Goal: Check status: Check status

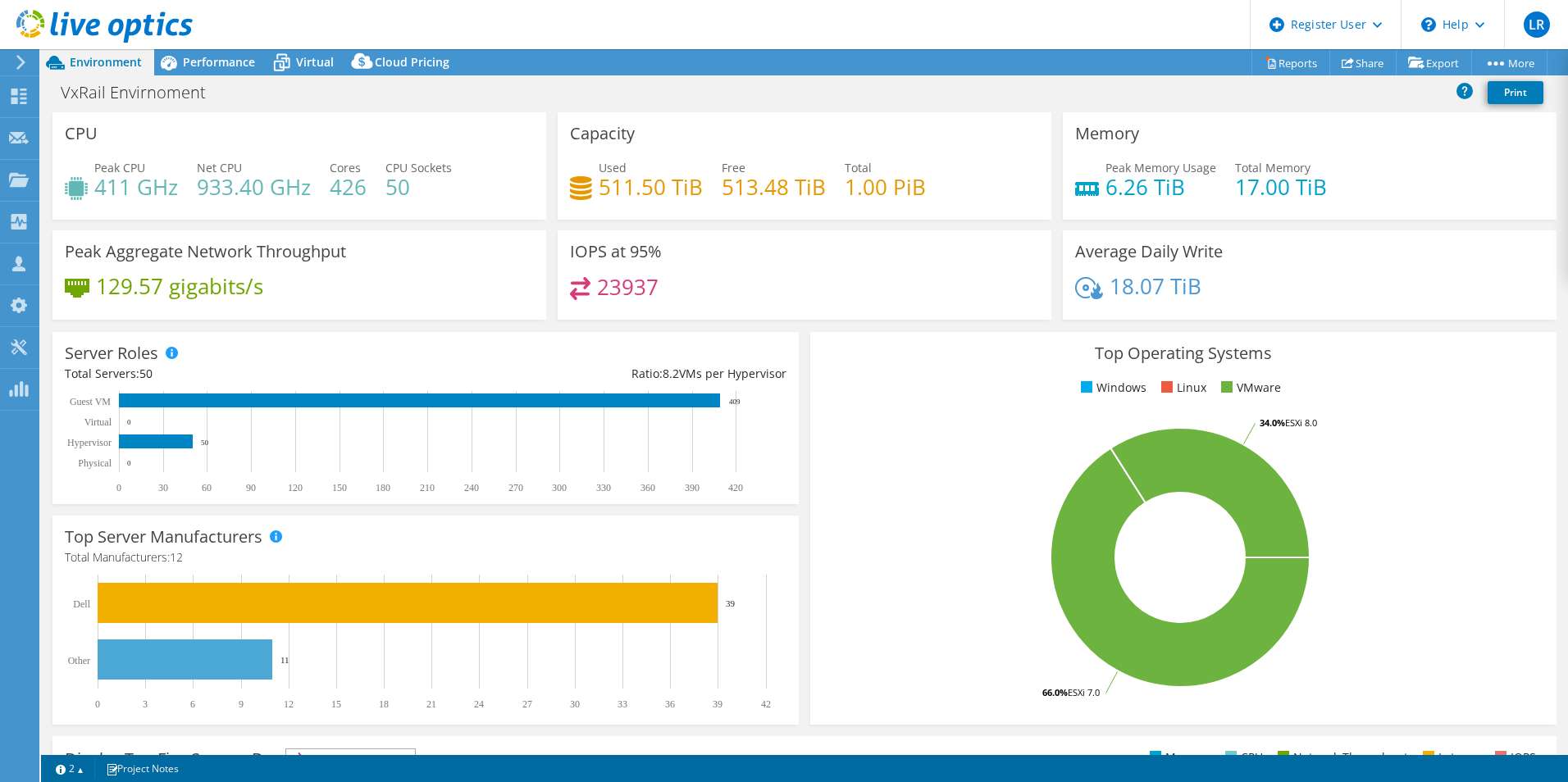
select select "USEast"
select select "USD"
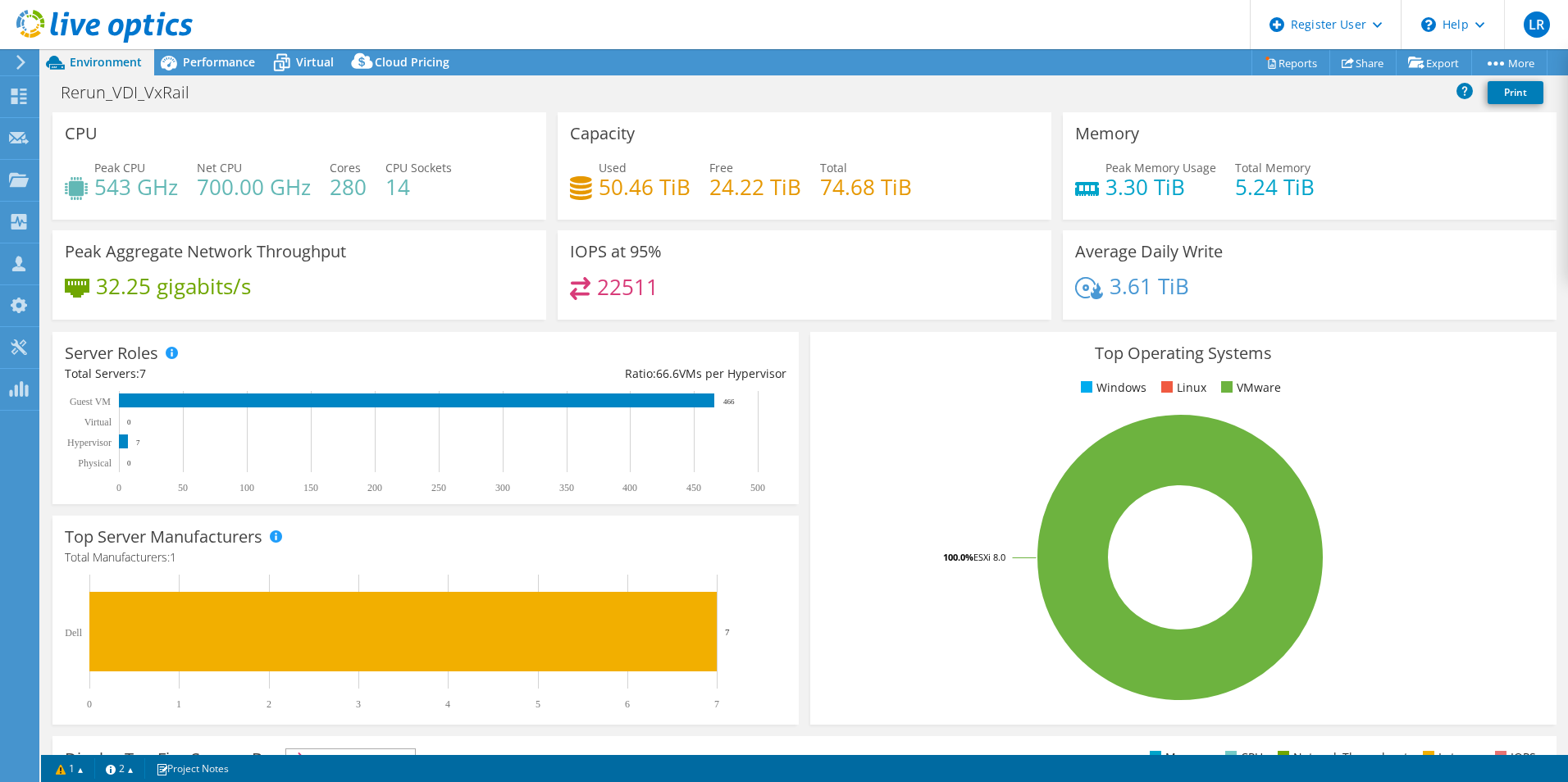
select select "USD"
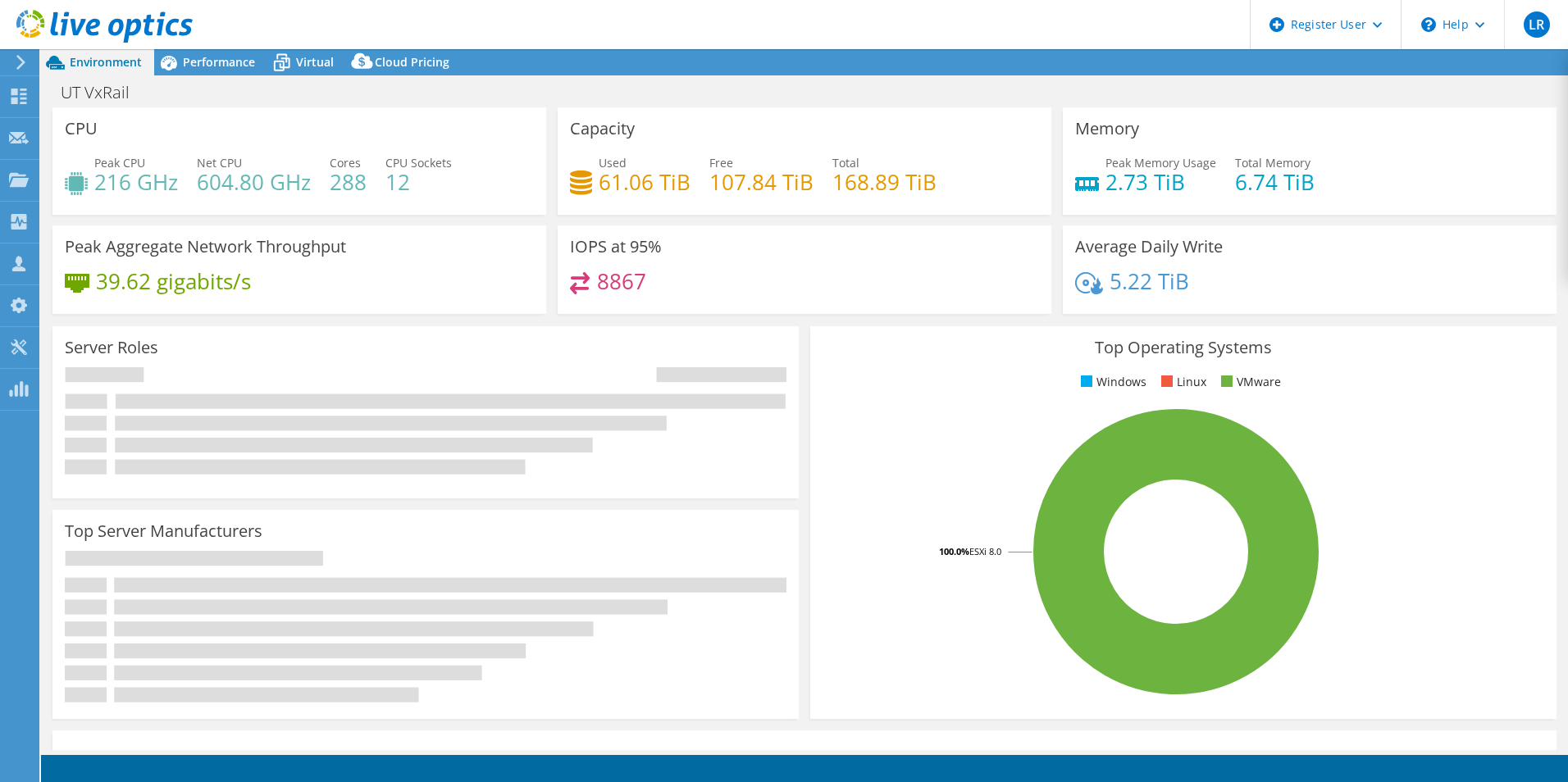
select select "USD"
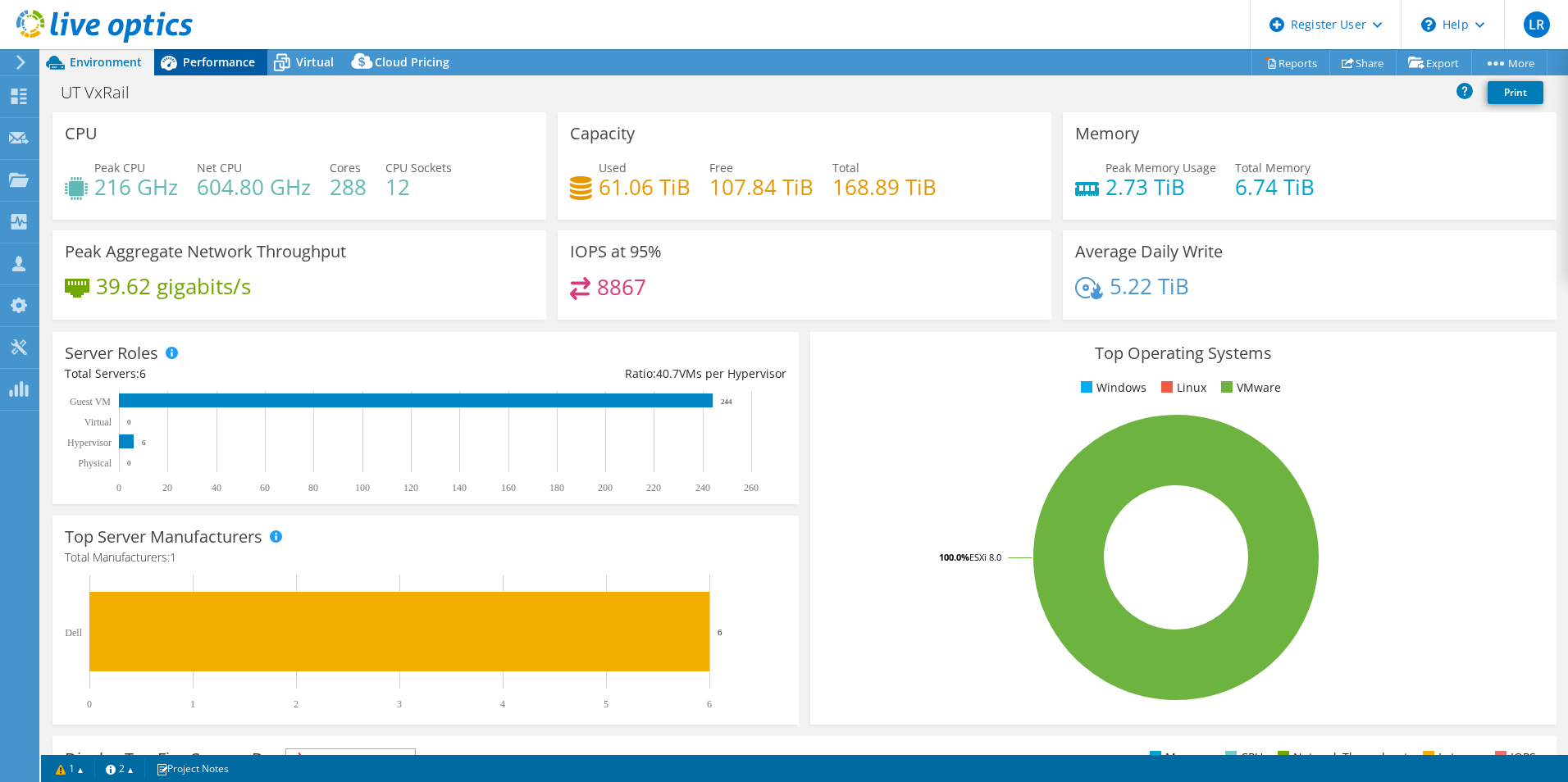
click at [238, 64] on span "Performance" at bounding box center [219, 62] width 72 height 16
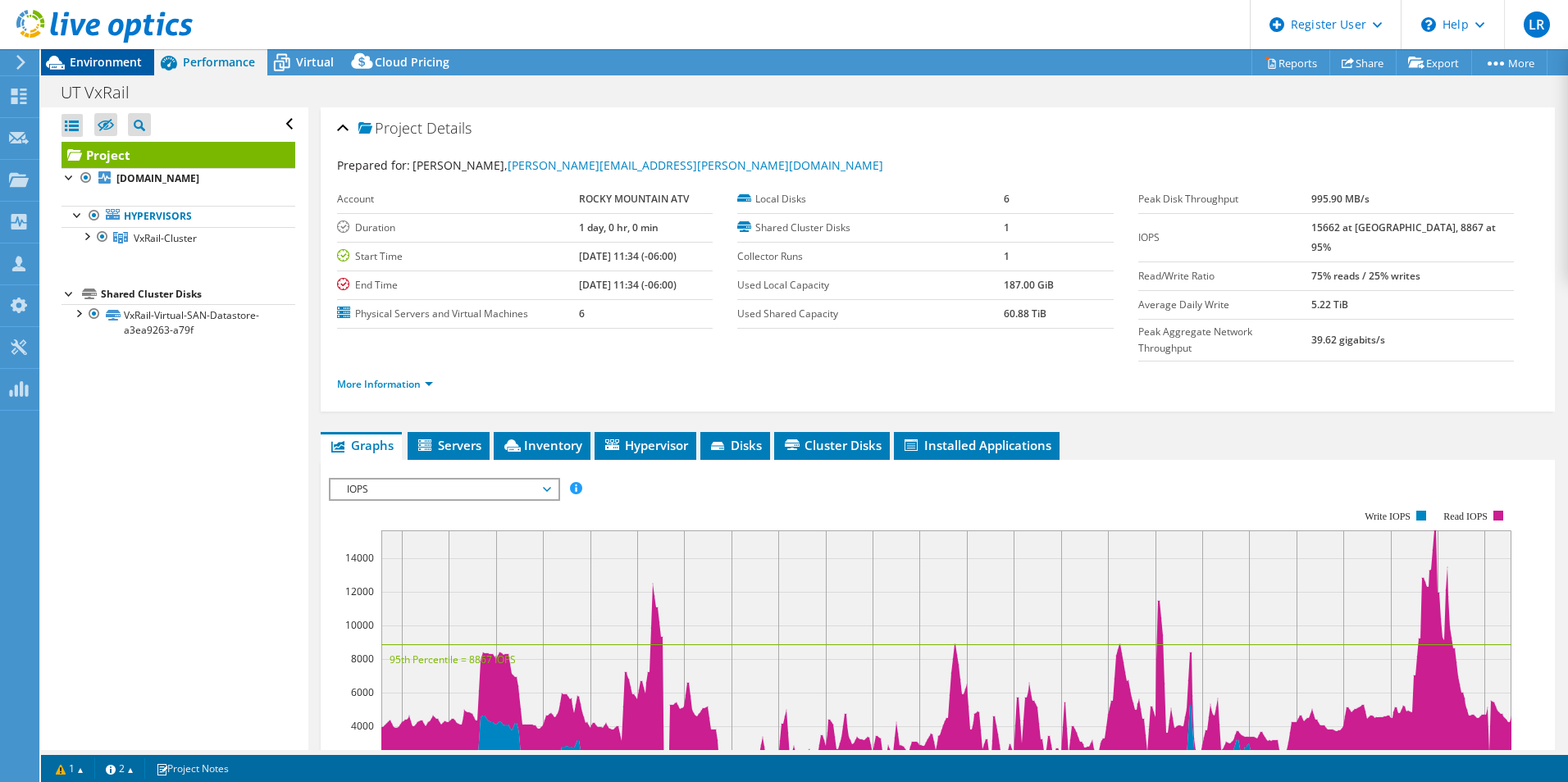
click at [134, 65] on span "Environment" at bounding box center [105, 62] width 72 height 16
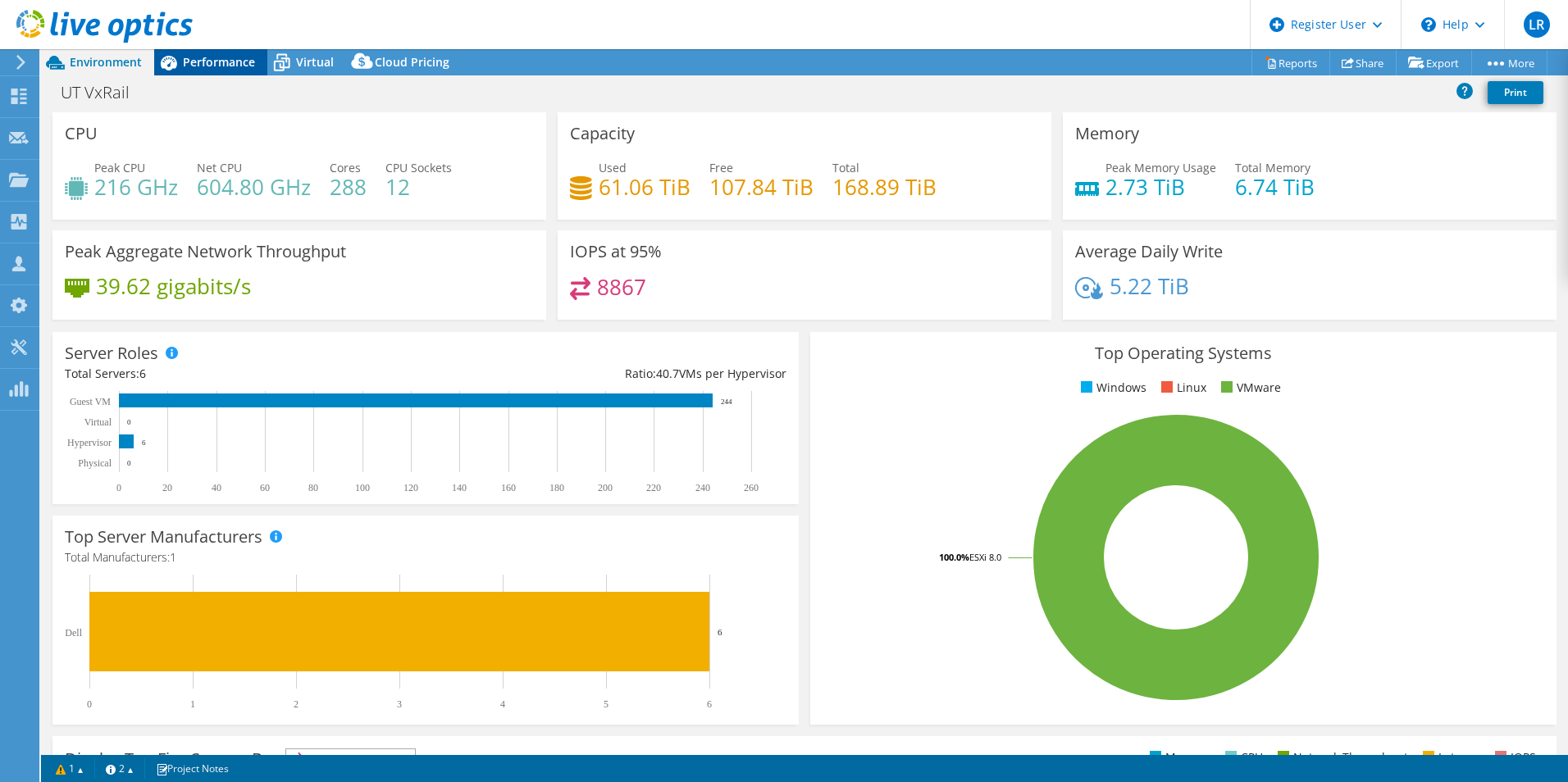
click at [239, 62] on span "Performance" at bounding box center [219, 62] width 72 height 16
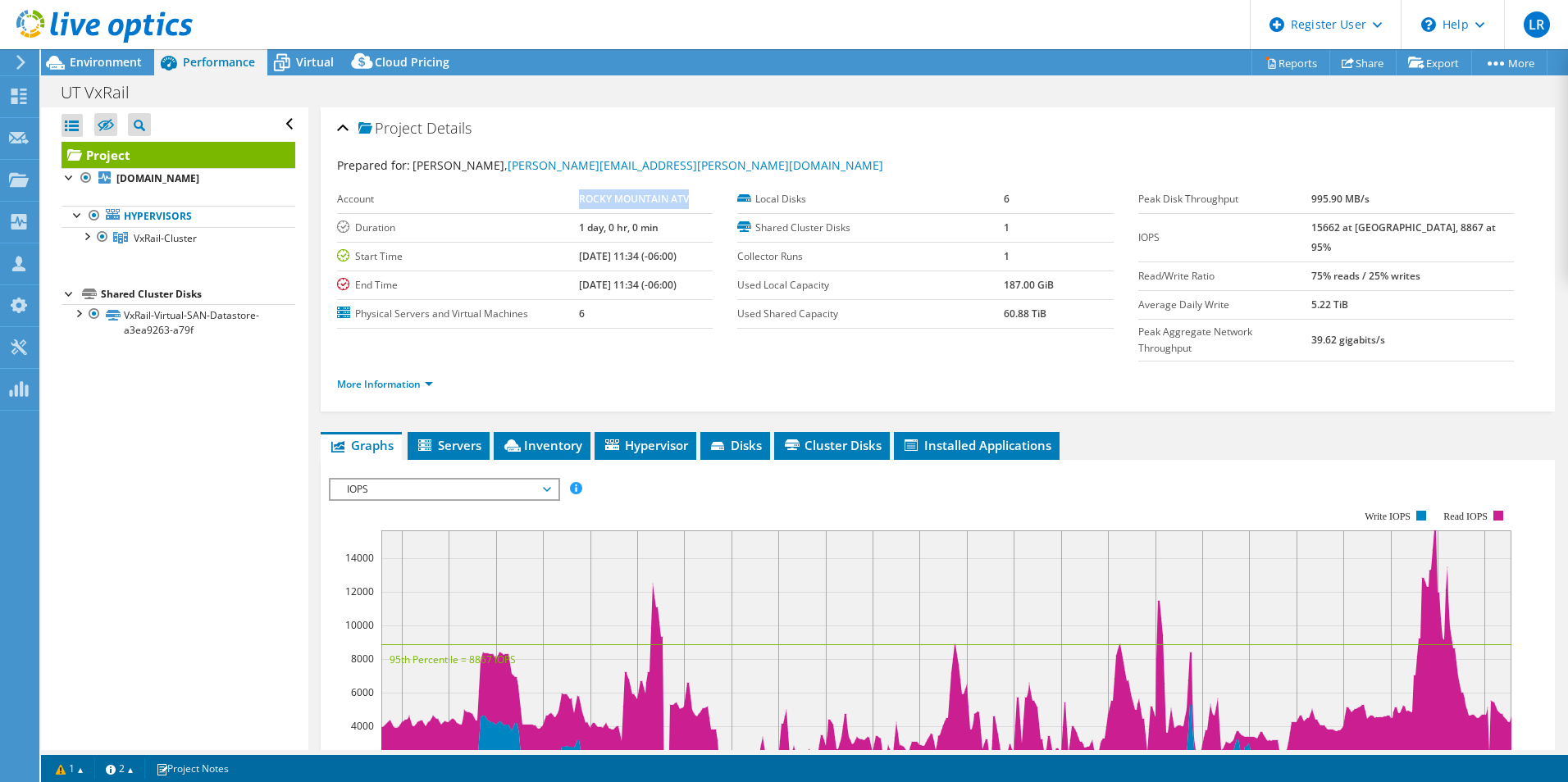
drag, startPoint x: 574, startPoint y: 196, endPoint x: 685, endPoint y: 196, distance: 111.0
click at [685, 196] on tr "Account ROCKY MOUNTAIN ATV" at bounding box center [525, 200] width 375 height 29
copy tr "ROCKY MOUNTAIN ATV"
